Goal: Find specific page/section: Find specific page/section

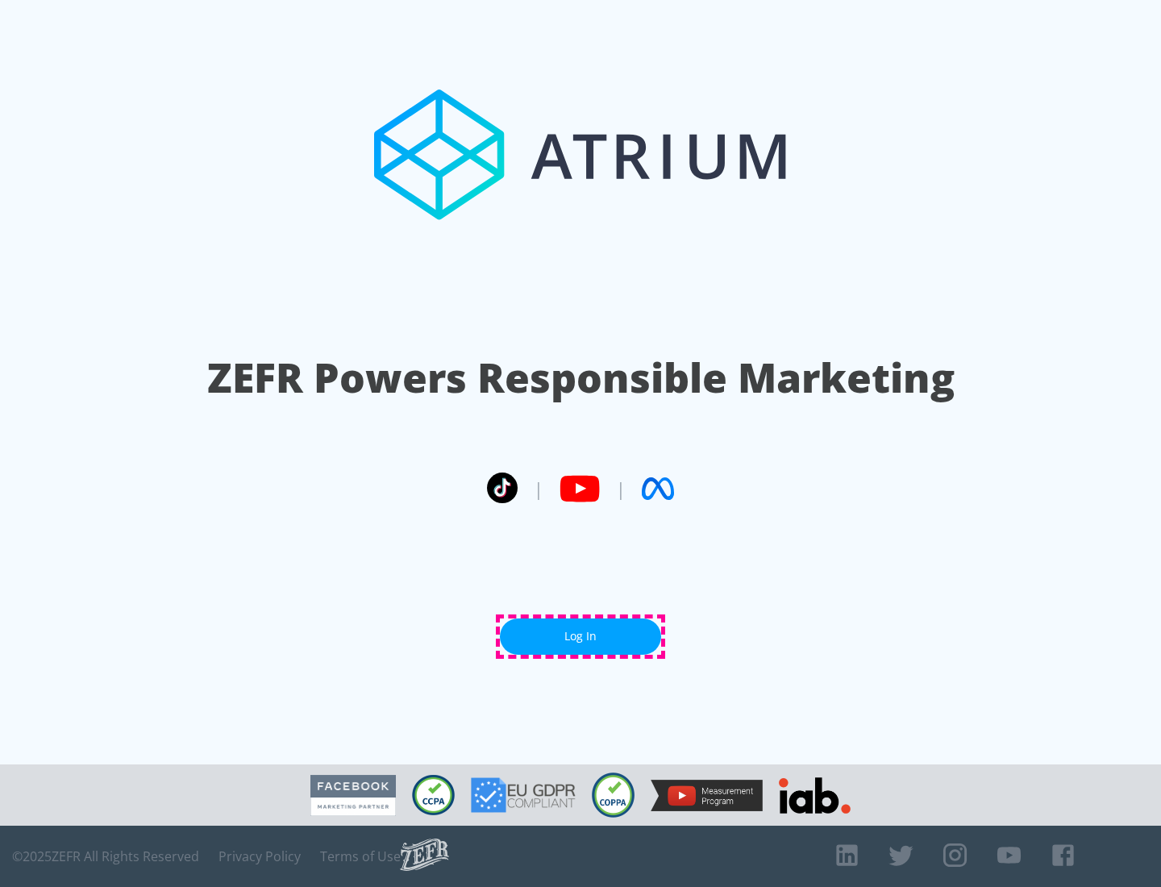
click at [581, 636] on link "Log In" at bounding box center [580, 637] width 161 height 36
